Goal: Information Seeking & Learning: Learn about a topic

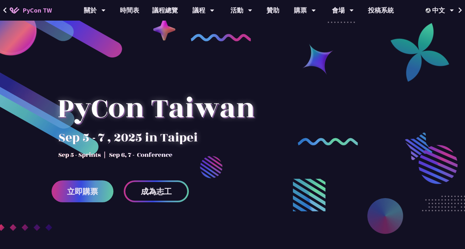
drag, startPoint x: 65, startPoint y: 139, endPoint x: 122, endPoint y: 143, distance: 56.9
click at [122, 143] on div at bounding box center [156, 116] width 209 height 90
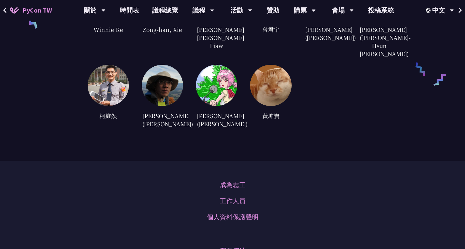
scroll to position [1729, 0]
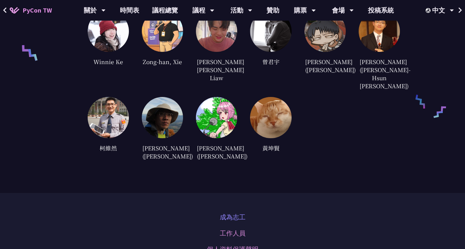
click at [243, 213] on link "成為志工" at bounding box center [233, 218] width 26 height 10
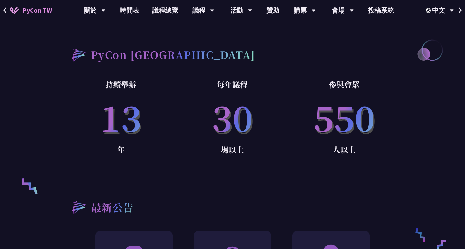
scroll to position [0, 0]
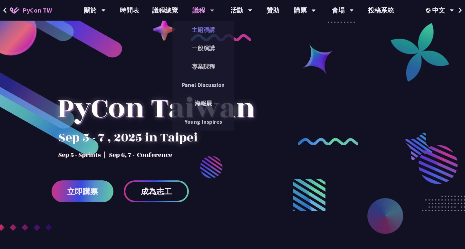
click at [207, 28] on link "主題演講" at bounding box center [204, 29] width 62 height 15
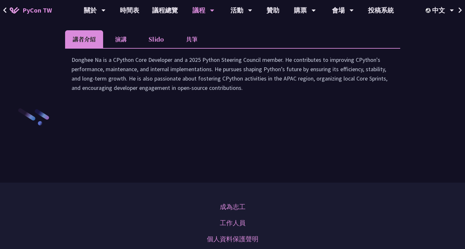
scroll to position [838, 0]
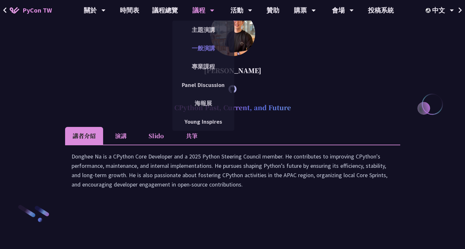
click at [207, 49] on link "一般演講" at bounding box center [204, 48] width 62 height 15
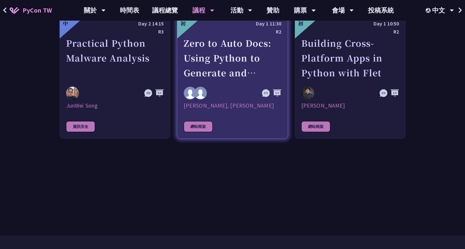
scroll to position [1806, 0]
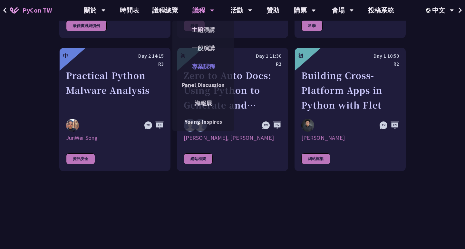
click at [206, 66] on link "專業課程" at bounding box center [204, 66] width 62 height 15
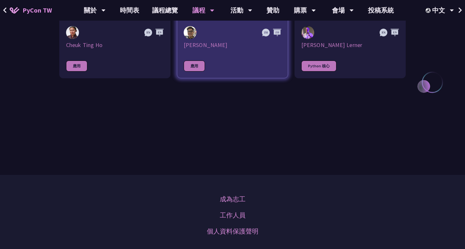
scroll to position [226, 0]
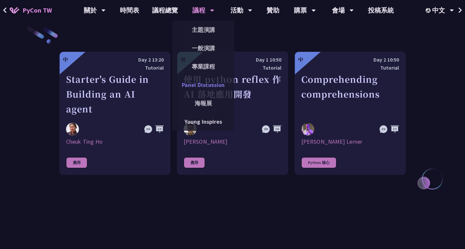
click at [193, 85] on link "Panel Discussion" at bounding box center [204, 84] width 62 height 15
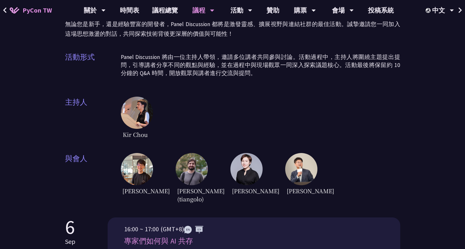
scroll to position [32, 0]
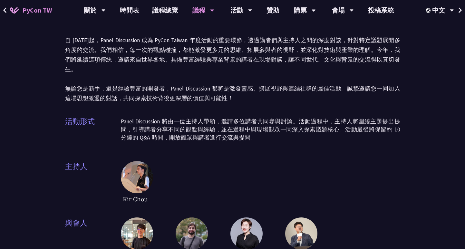
click at [144, 162] on img at bounding box center [137, 177] width 32 height 32
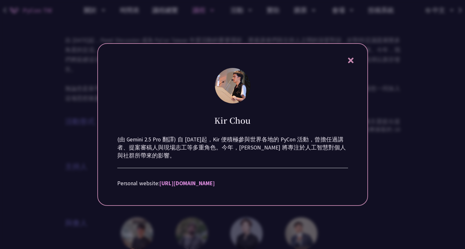
click at [353, 58] on icon at bounding box center [350, 60] width 5 height 5
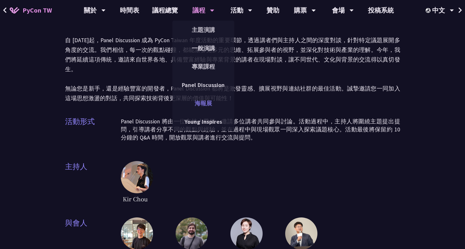
click at [204, 105] on link "海報展" at bounding box center [204, 103] width 62 height 15
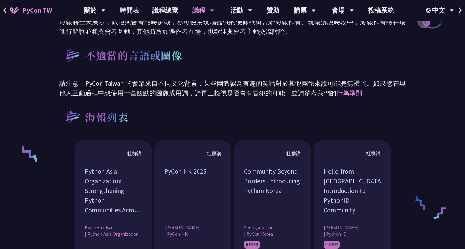
scroll to position [451, 0]
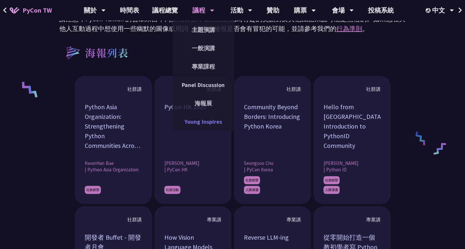
click at [197, 122] on link "Young Inspires" at bounding box center [204, 121] width 62 height 15
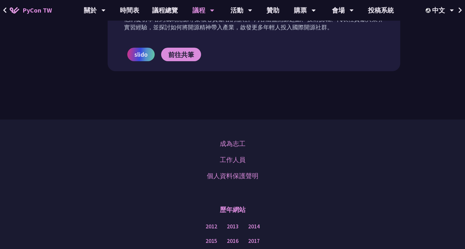
scroll to position [548, 0]
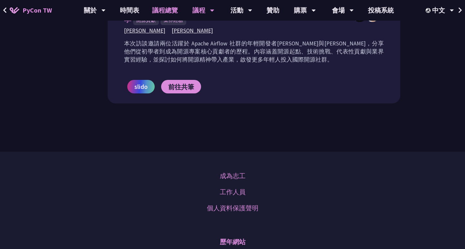
click at [169, 9] on link "議程總覽" at bounding box center [165, 10] width 39 height 21
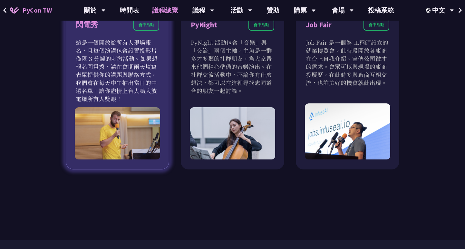
scroll to position [548, 0]
